Goal: Task Accomplishment & Management: Complete application form

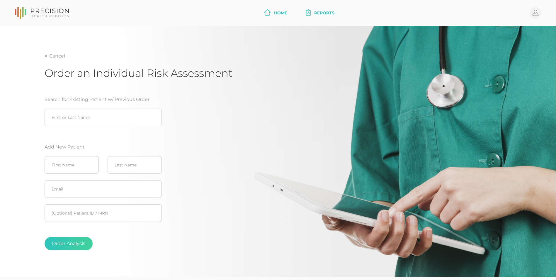
click at [279, 17] on link "Home" at bounding box center [276, 13] width 28 height 11
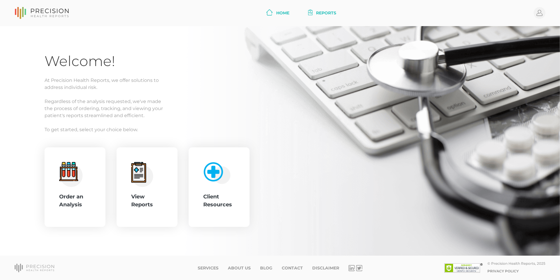
click at [316, 12] on link "Reports" at bounding box center [322, 13] width 33 height 11
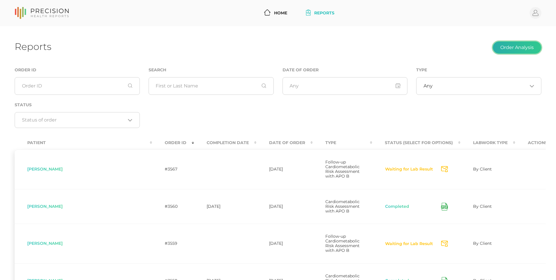
click at [515, 52] on button "Order Analysis" at bounding box center [517, 47] width 49 height 12
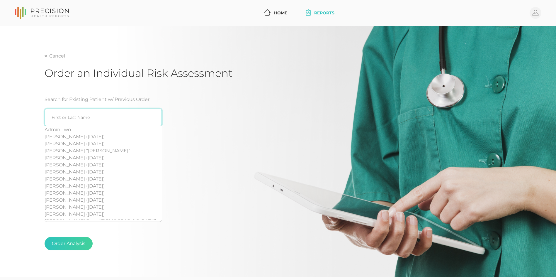
click at [86, 113] on input "search" at bounding box center [103, 117] width 117 height 18
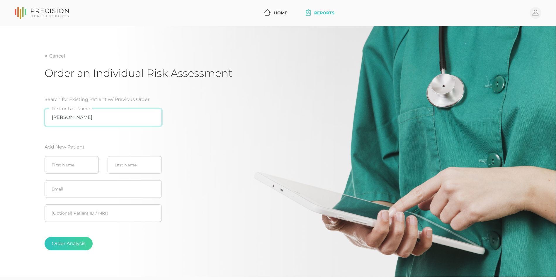
type input "Cheryl Fisher"
type input "Cheryl"
type input "Fisher"
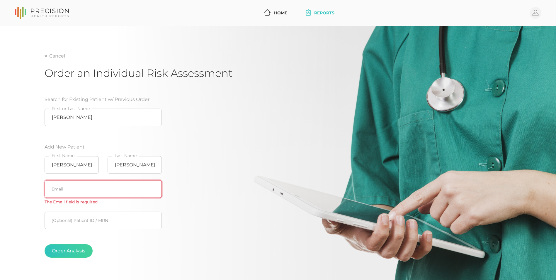
click at [94, 190] on input "text" at bounding box center [103, 189] width 117 height 18
paste input "creeves@wrightchristianacademy.com"
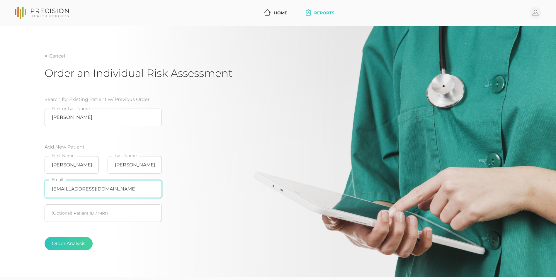
type input "creeves@wrightchristianacademy.com"
click at [212, 197] on div "Search for Existing Patient w/ Previous Order Cheryl Fisher First or Last Name …" at bounding box center [139, 175] width 188 height 173
click at [73, 240] on button "Order Analysis" at bounding box center [69, 242] width 48 height 13
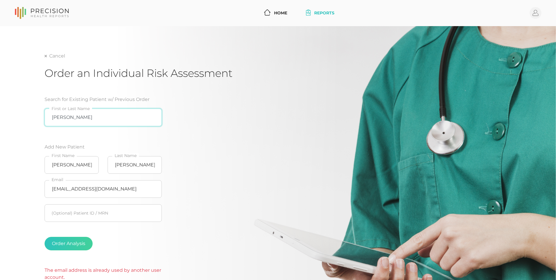
click at [95, 120] on input "Cheryl Fisher" at bounding box center [103, 117] width 117 height 18
type input "[PERSON_NAME]"
click at [88, 121] on input "[PERSON_NAME]" at bounding box center [103, 117] width 117 height 18
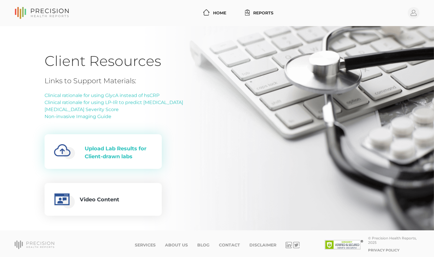
click at [96, 151] on div "Upload Lab Results for Client-drawn labs" at bounding box center [119, 153] width 68 height 16
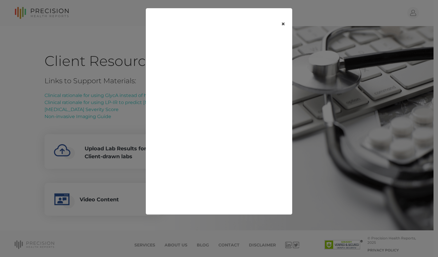
click at [283, 24] on button "×" at bounding box center [283, 24] width 18 height 25
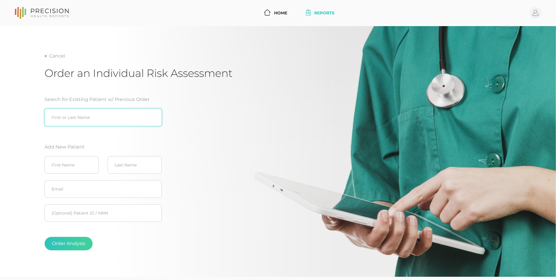
click at [76, 119] on input "search" at bounding box center [103, 117] width 117 height 18
click at [86, 114] on input "[PERSON_NAME]" at bounding box center [103, 117] width 117 height 18
click at [64, 114] on input "[PERSON_NAME]" at bounding box center [103, 117] width 117 height 18
click at [71, 130] on div "[PERSON_NAME] ([DATE])" at bounding box center [103, 129] width 117 height 7
type input "[PERSON_NAME] ([DATE])"
